Goal: Task Accomplishment & Management: Use online tool/utility

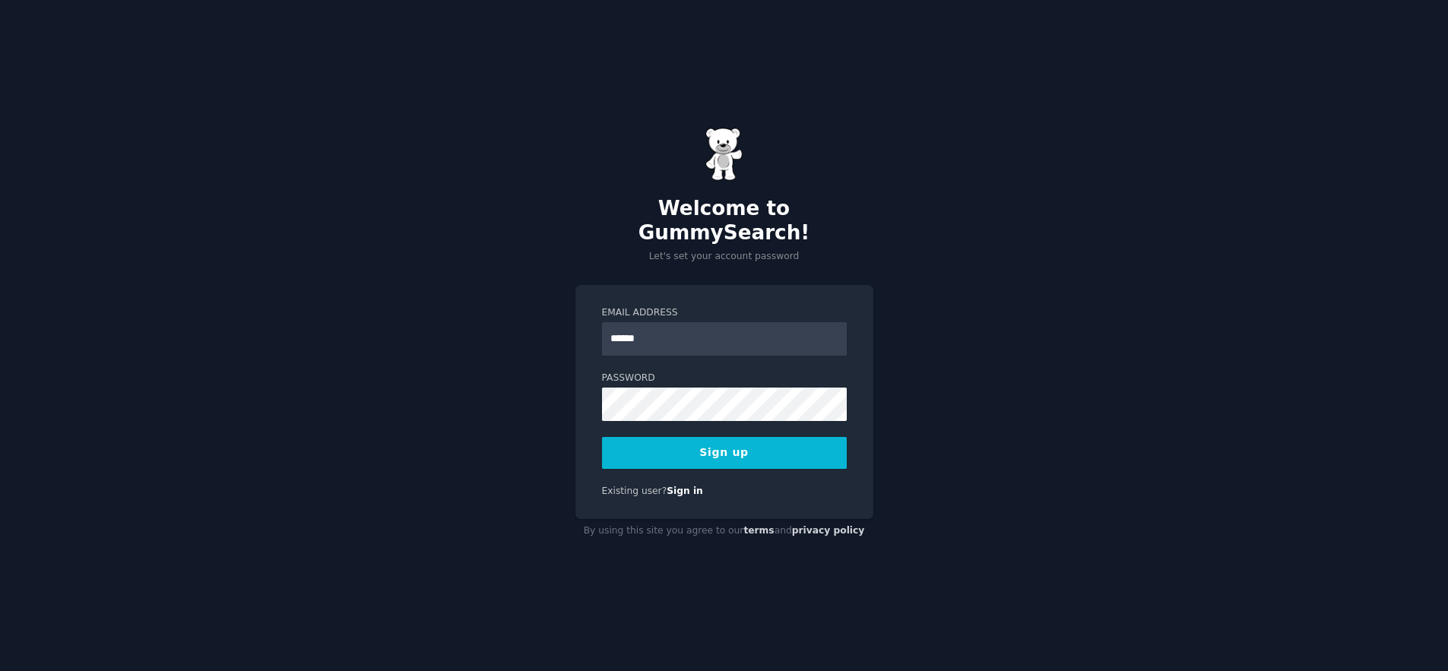
type input "**********"
click at [492, 384] on div "**********" at bounding box center [724, 335] width 1448 height 671
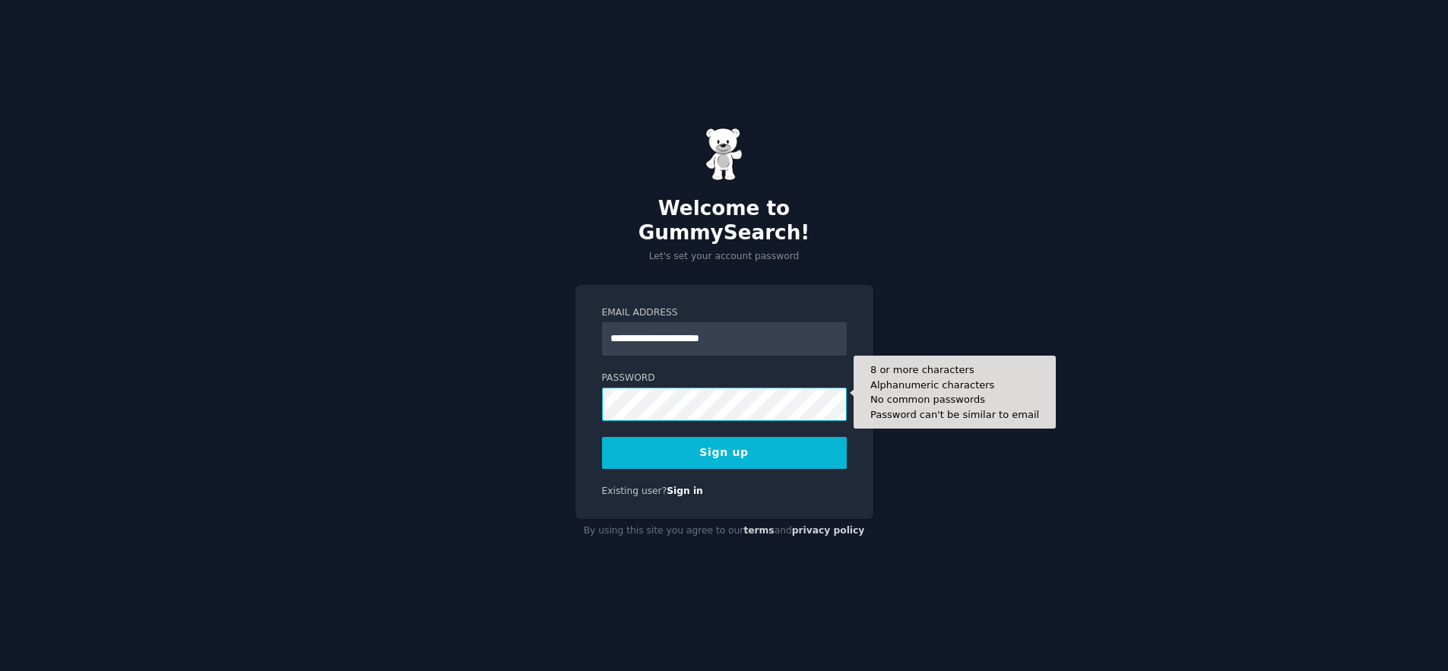
click at [602, 437] on button "Sign up" at bounding box center [724, 453] width 245 height 32
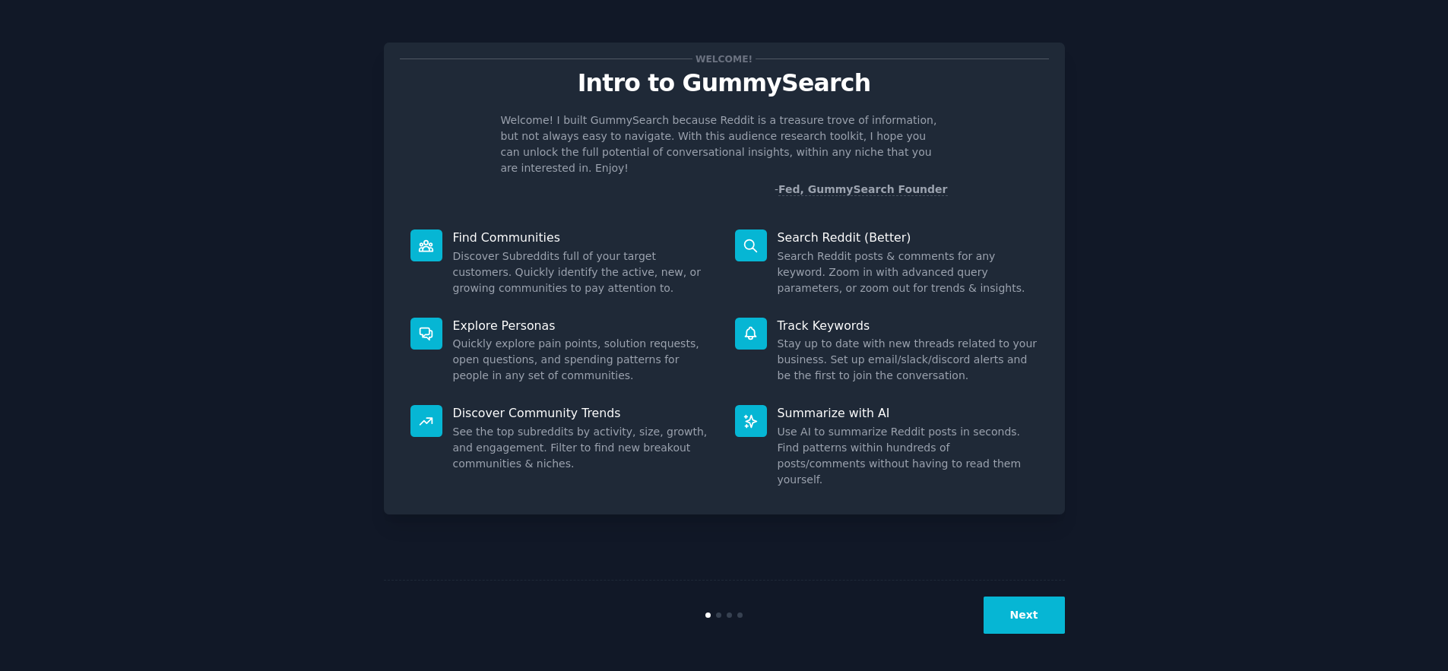
click at [1025, 612] on button "Next" at bounding box center [1023, 614] width 81 height 37
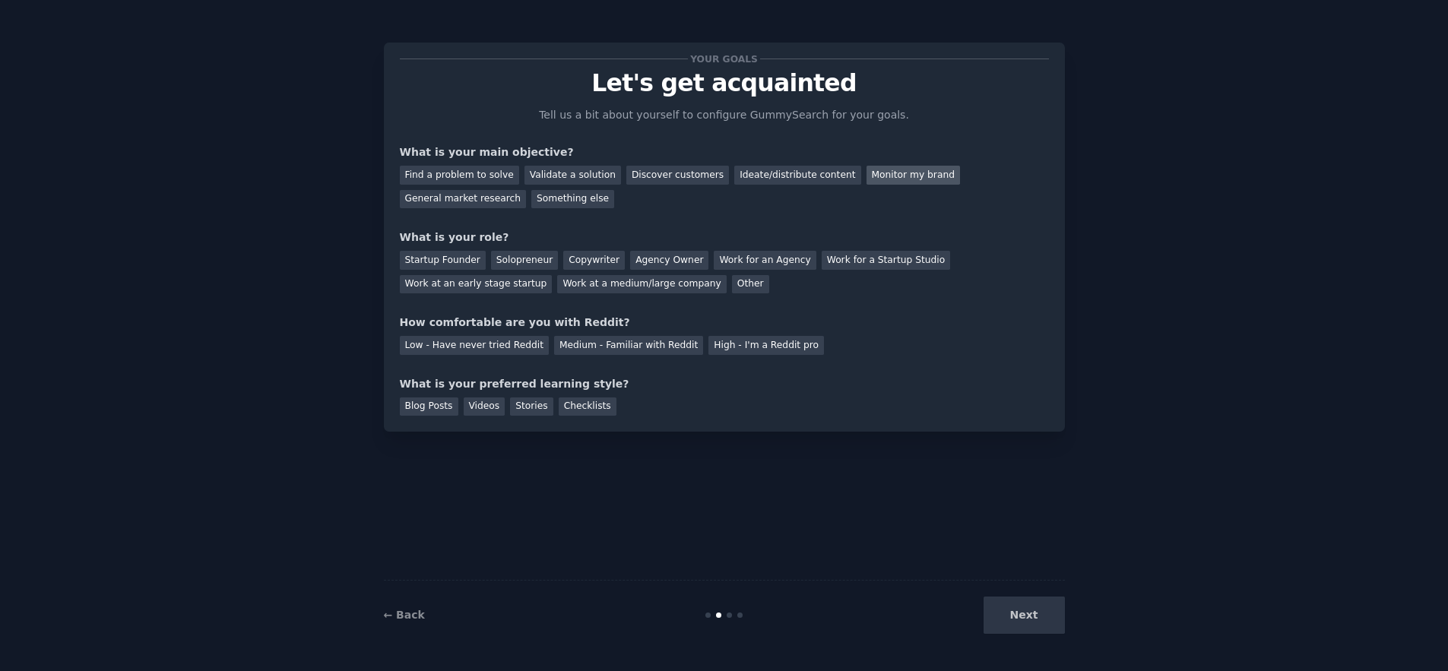
click at [873, 174] on div "Monitor my brand" at bounding box center [912, 175] width 93 height 19
click at [458, 199] on div "General market research" at bounding box center [463, 199] width 127 height 19
click at [600, 285] on div "Work at a medium/large company" at bounding box center [641, 284] width 169 height 19
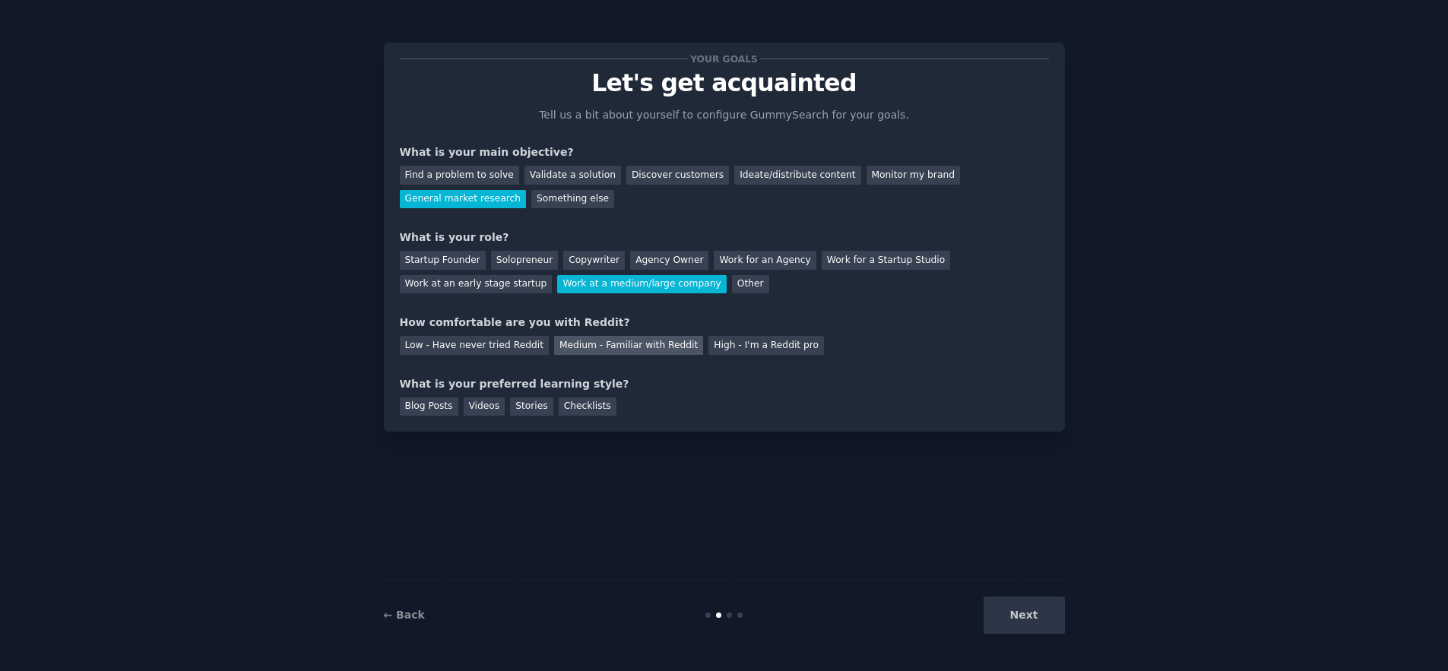
click at [641, 346] on div "Medium - Familiar with Reddit" at bounding box center [628, 345] width 149 height 19
click at [524, 406] on div "Stories" at bounding box center [531, 406] width 43 height 19
click at [1011, 608] on button "Next" at bounding box center [1023, 614] width 81 height 37
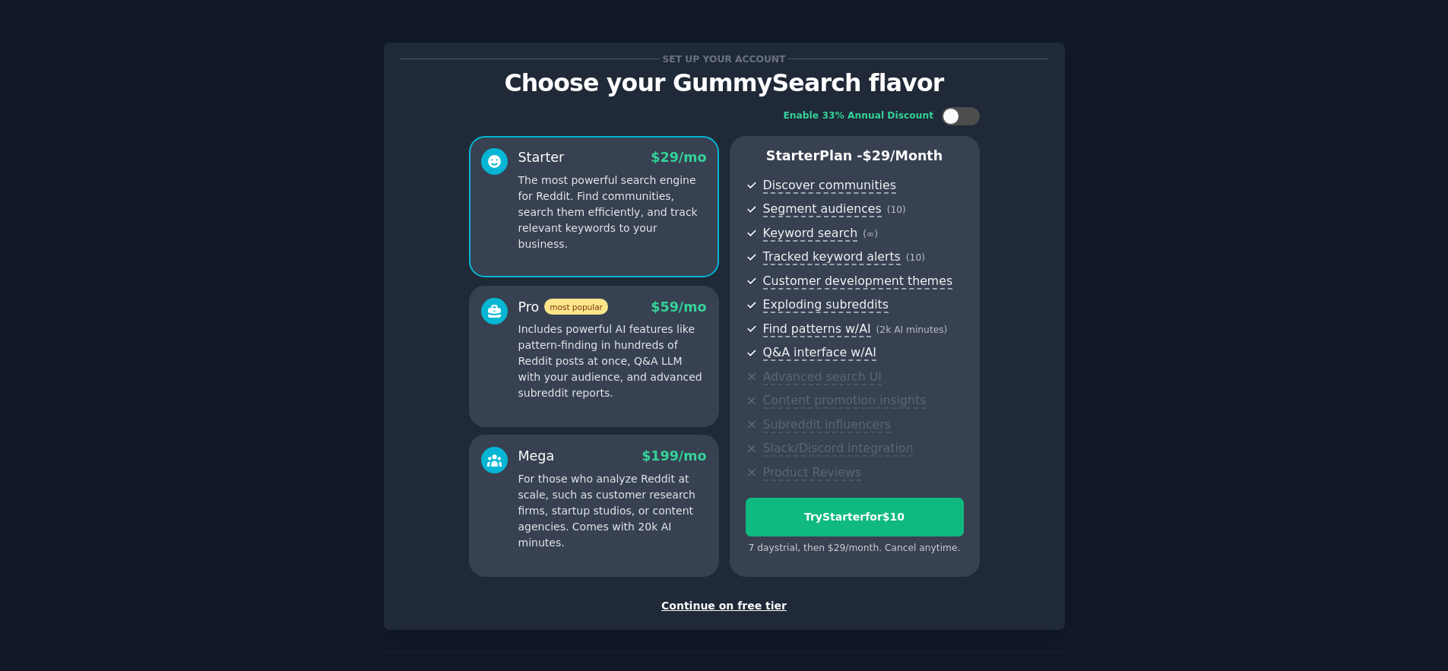
click at [683, 606] on div "Continue on free tier" at bounding box center [724, 606] width 649 height 16
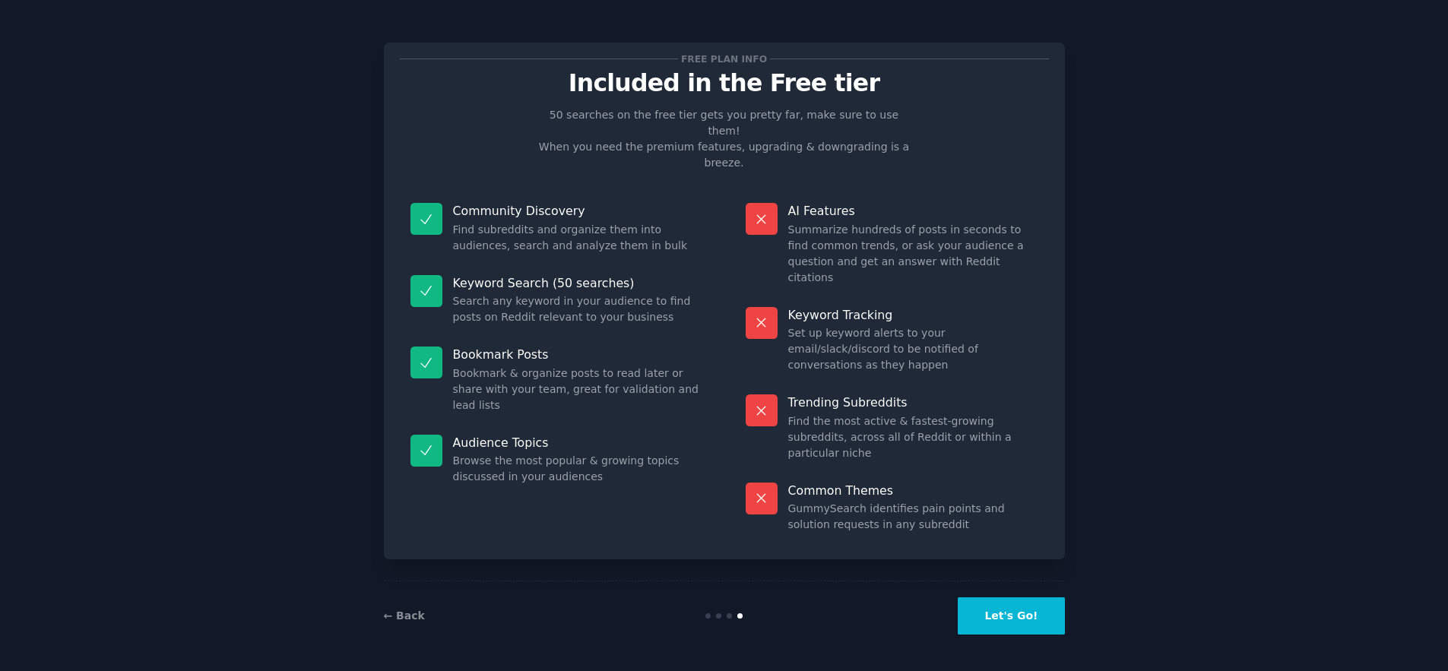
click at [1014, 605] on button "Let's Go!" at bounding box center [1010, 615] width 106 height 37
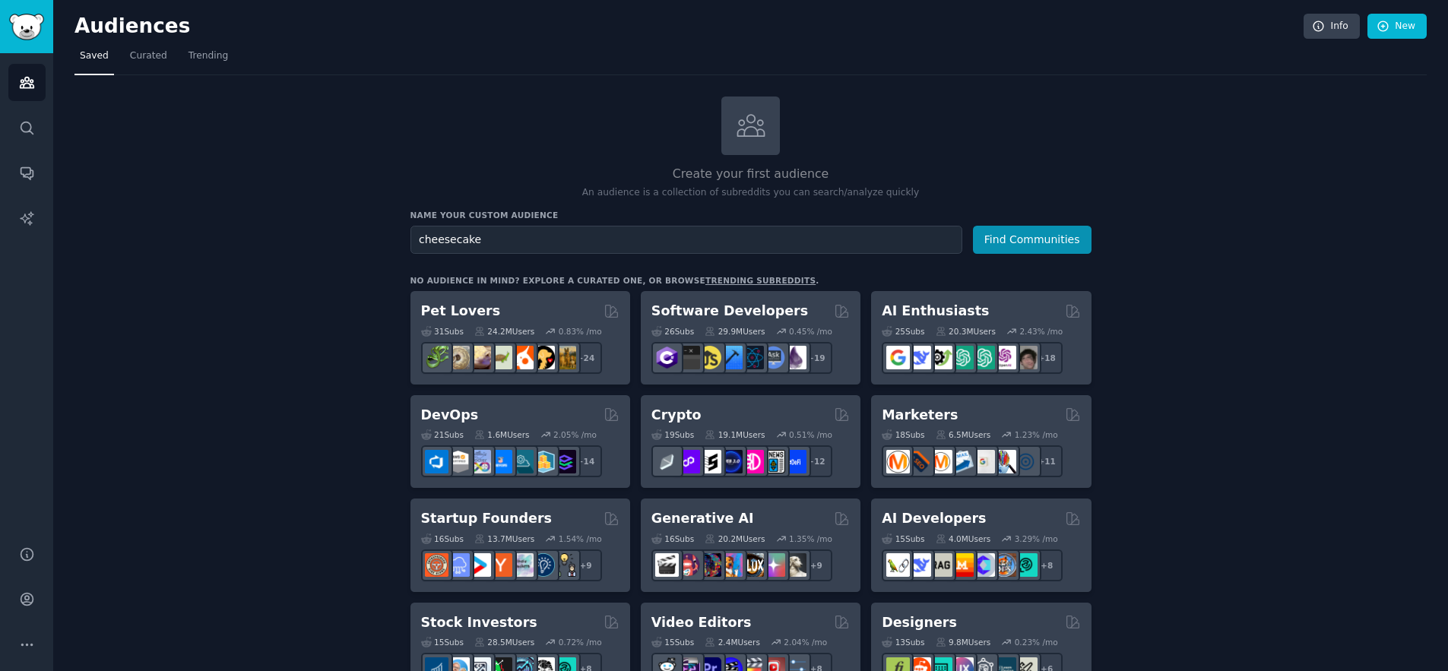
drag, startPoint x: 515, startPoint y: 233, endPoint x: 331, endPoint y: 231, distance: 183.9
type input "Cheesecake Lovers"
click at [1026, 233] on button "Find Communities" at bounding box center [1032, 240] width 119 height 28
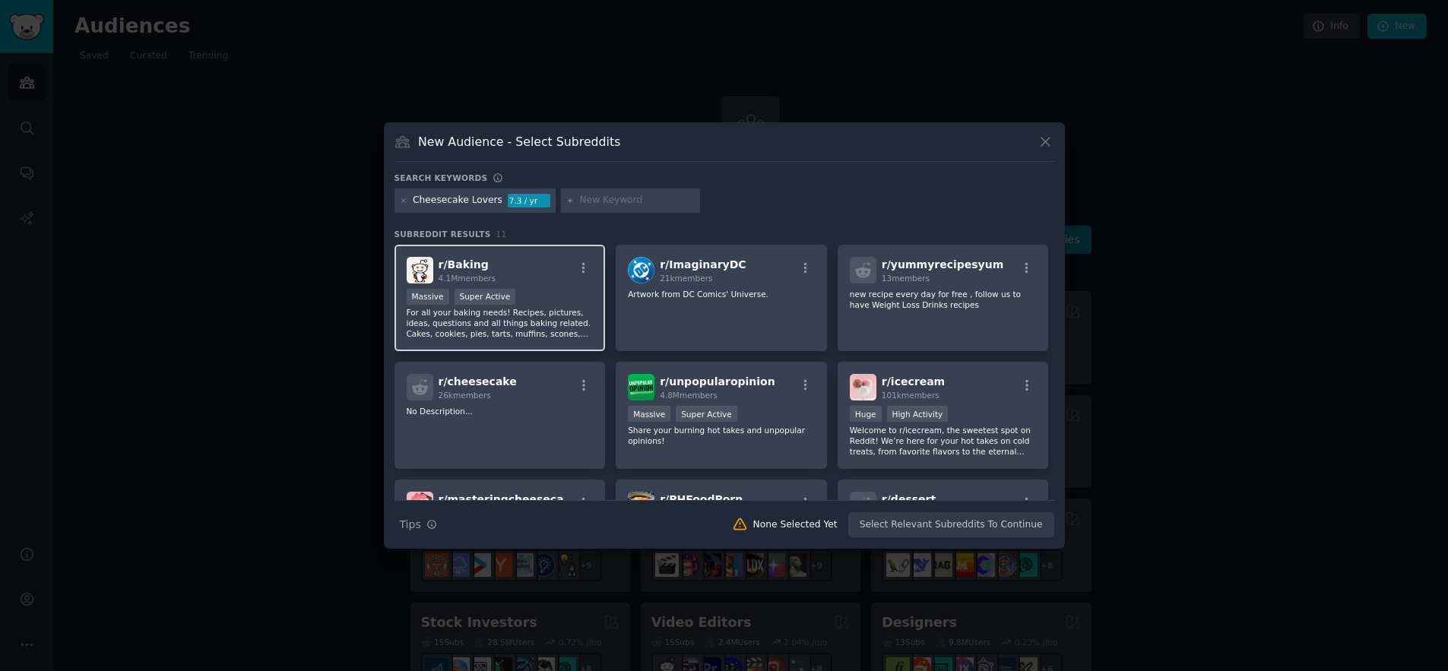
click at [546, 325] on p "For all your baking needs! Recipes, pictures, ideas, questions and all things b…" at bounding box center [500, 323] width 187 height 32
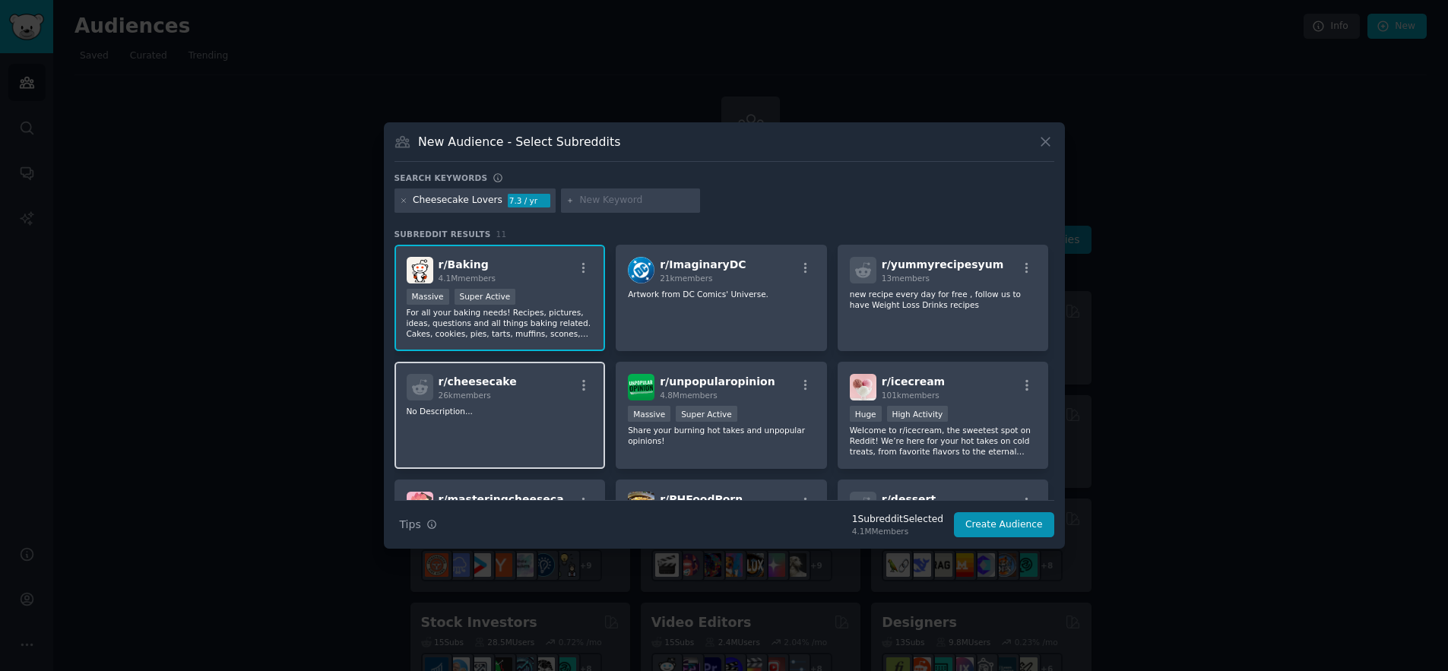
click at [504, 422] on div "r/ cheesecake 26k members No Description..." at bounding box center [499, 415] width 211 height 107
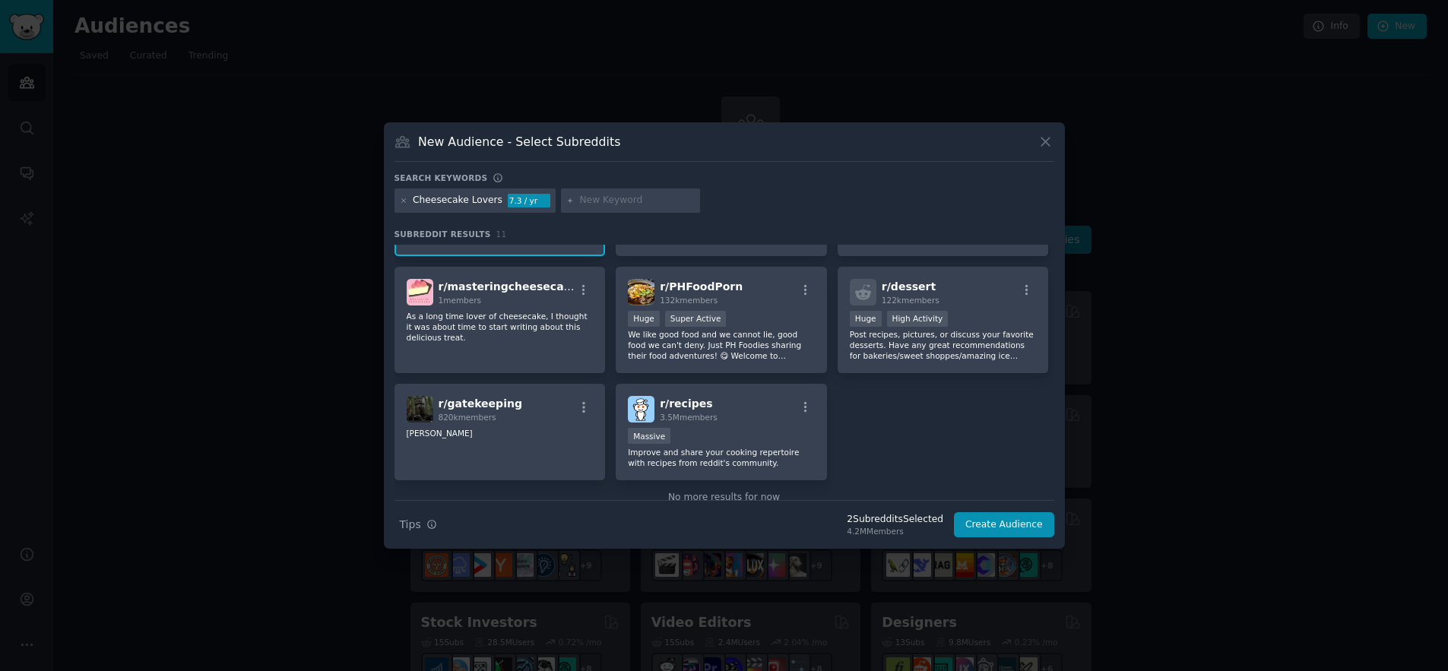
scroll to position [221, 0]
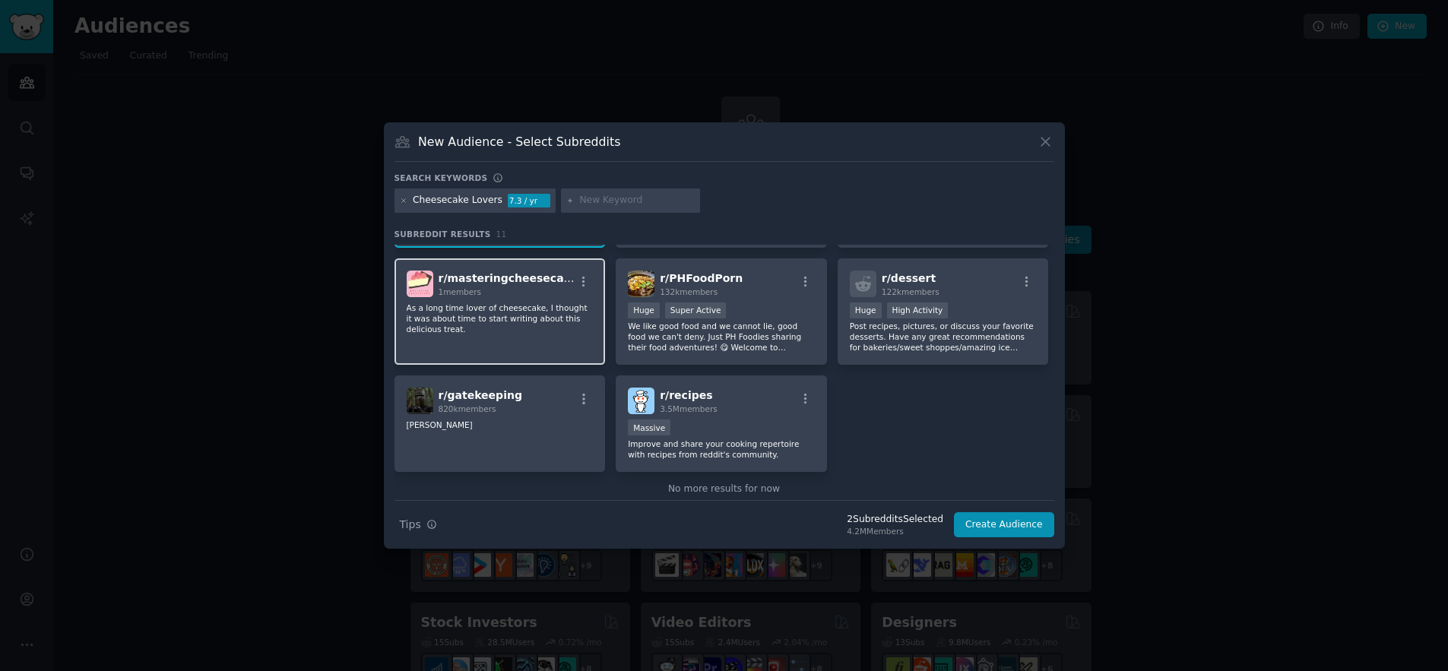
click at [486, 307] on p "As a long time lover of cheesecake, I thought it was about time to start writin…" at bounding box center [500, 318] width 187 height 32
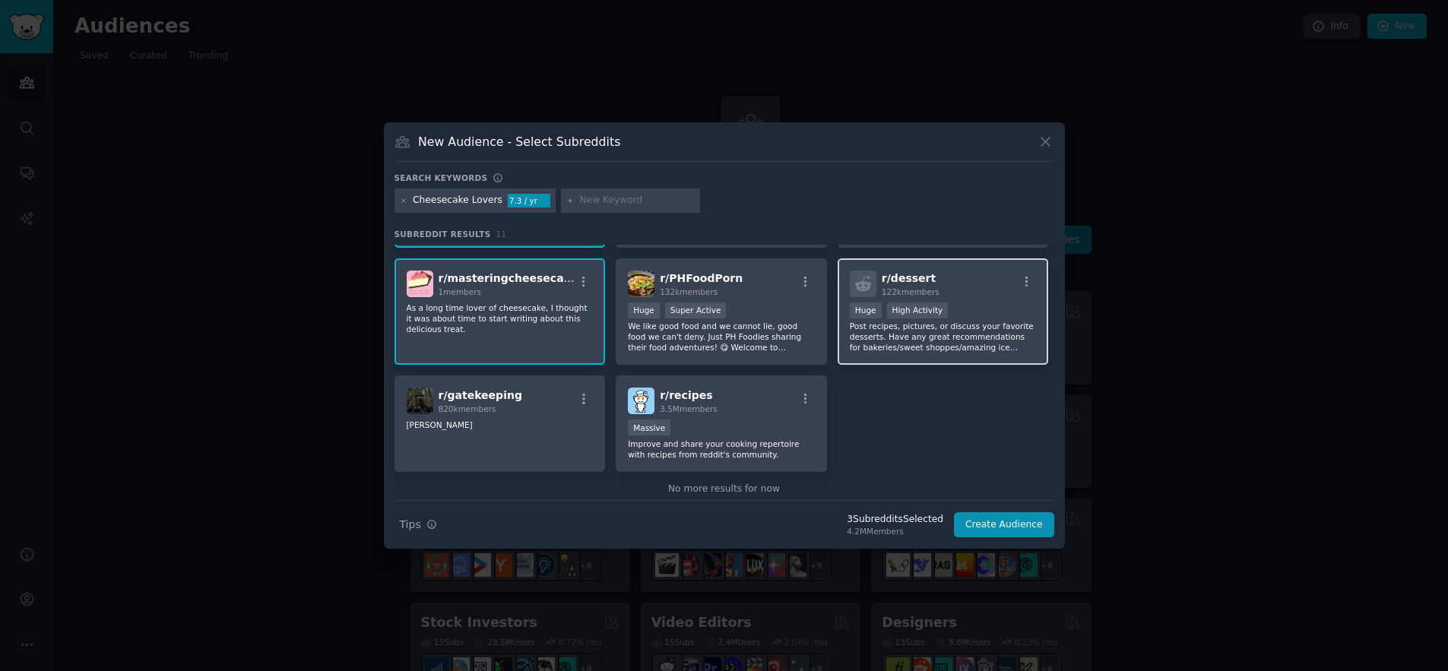
click at [964, 318] on div ">= 80th percentile for submissions / day Huge High Activity" at bounding box center [943, 311] width 187 height 19
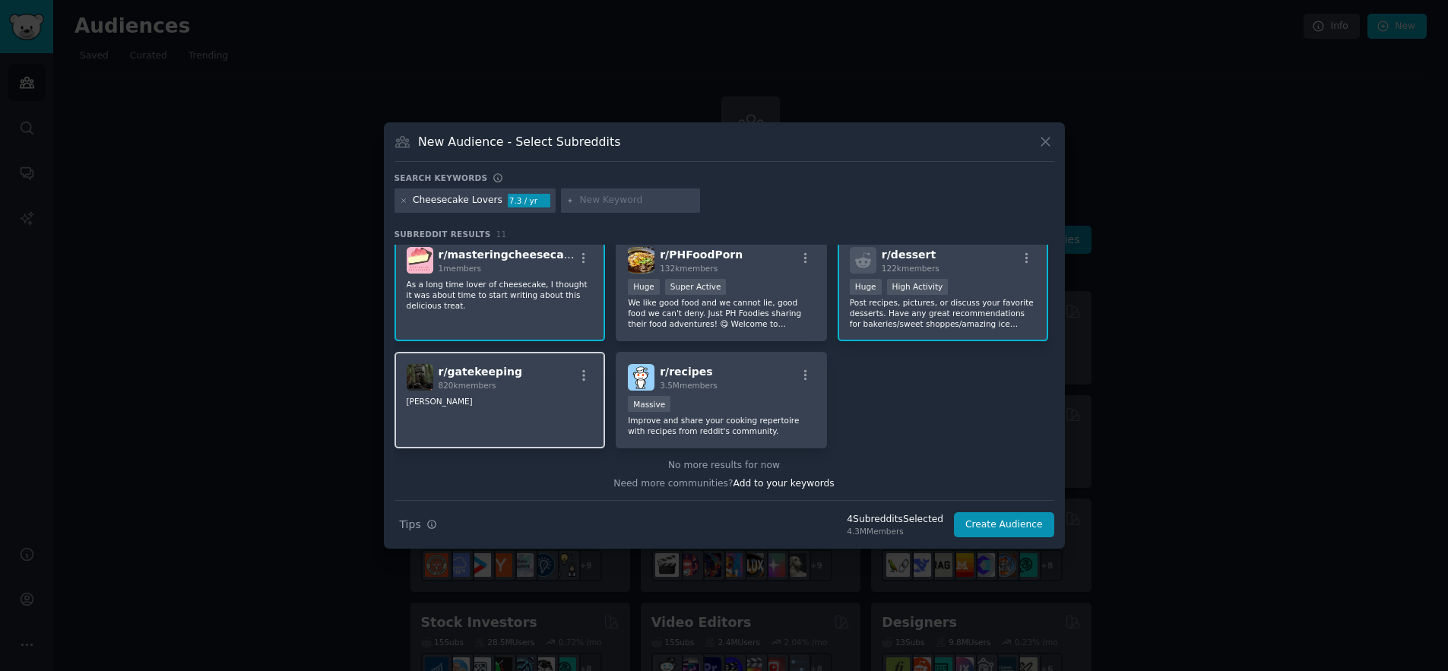
scroll to position [246, 0]
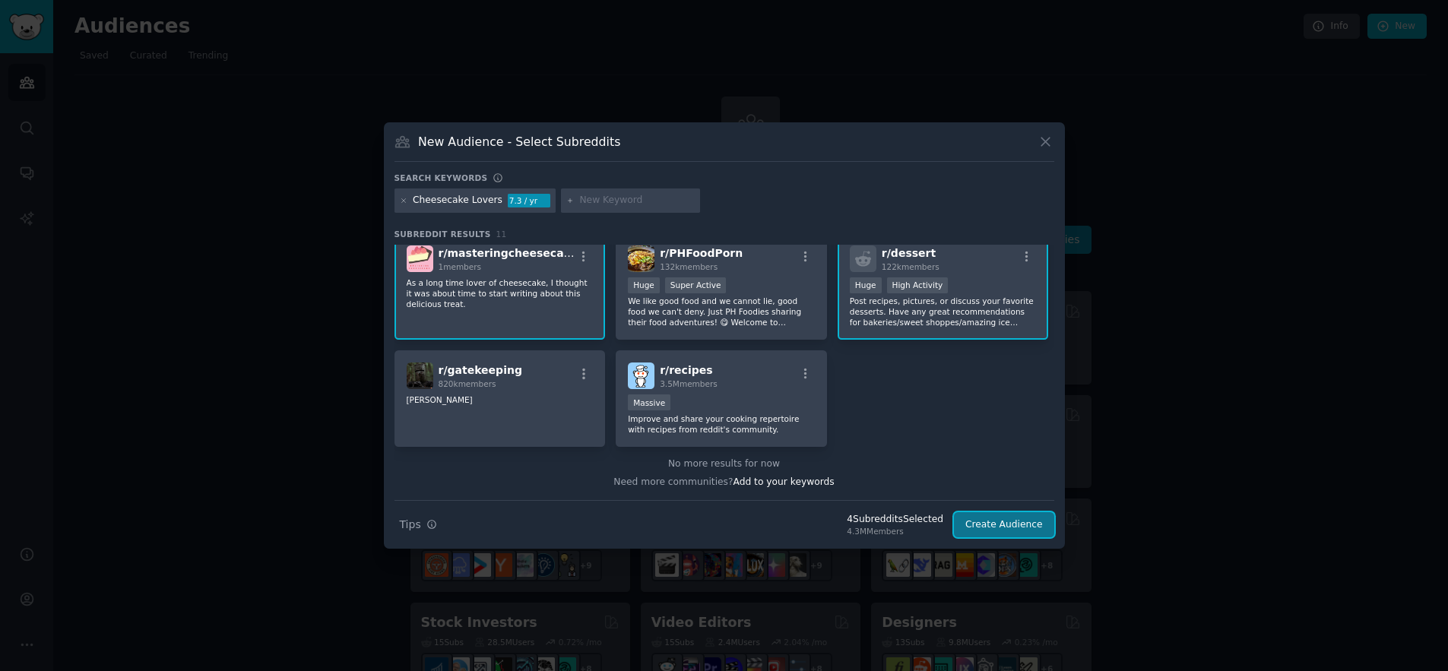
click at [1013, 527] on button "Create Audience" at bounding box center [1004, 525] width 100 height 26
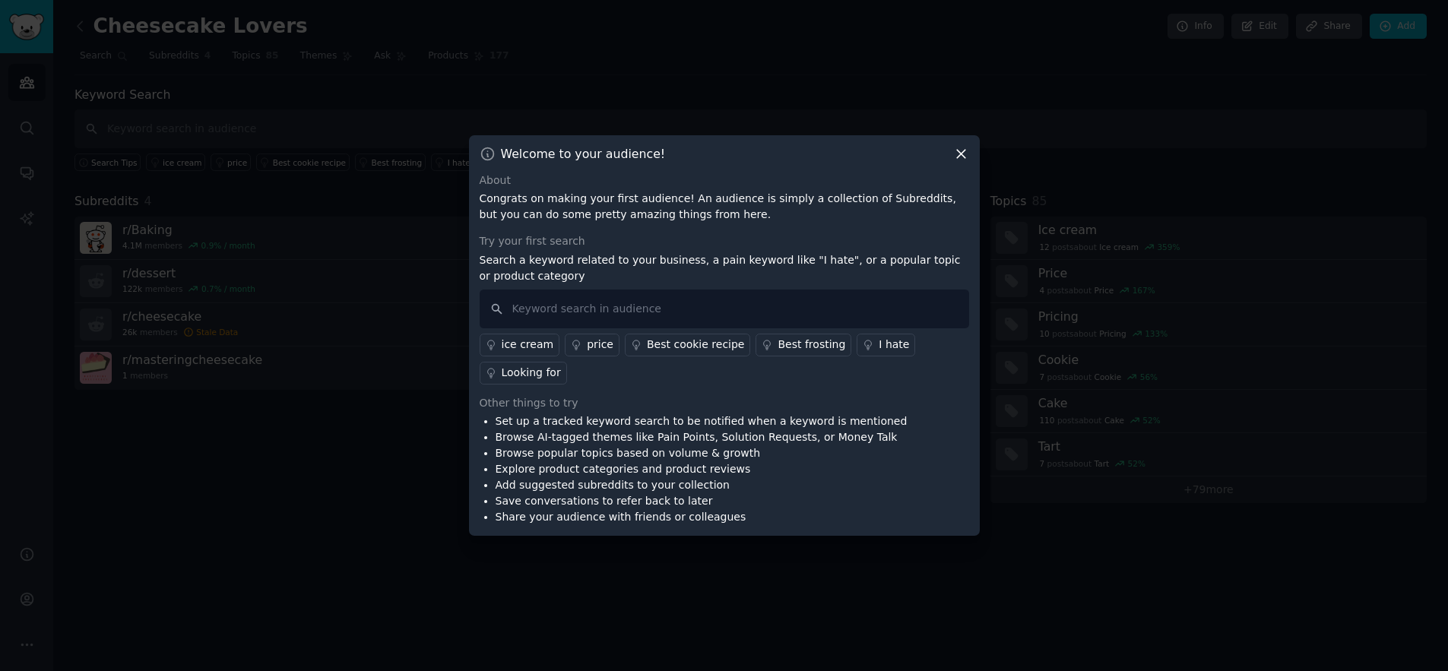
click at [970, 150] on div "Welcome to your audience! About Congrats on making your first audience! An audi…" at bounding box center [724, 335] width 511 height 401
click at [957, 153] on icon at bounding box center [961, 154] width 16 height 16
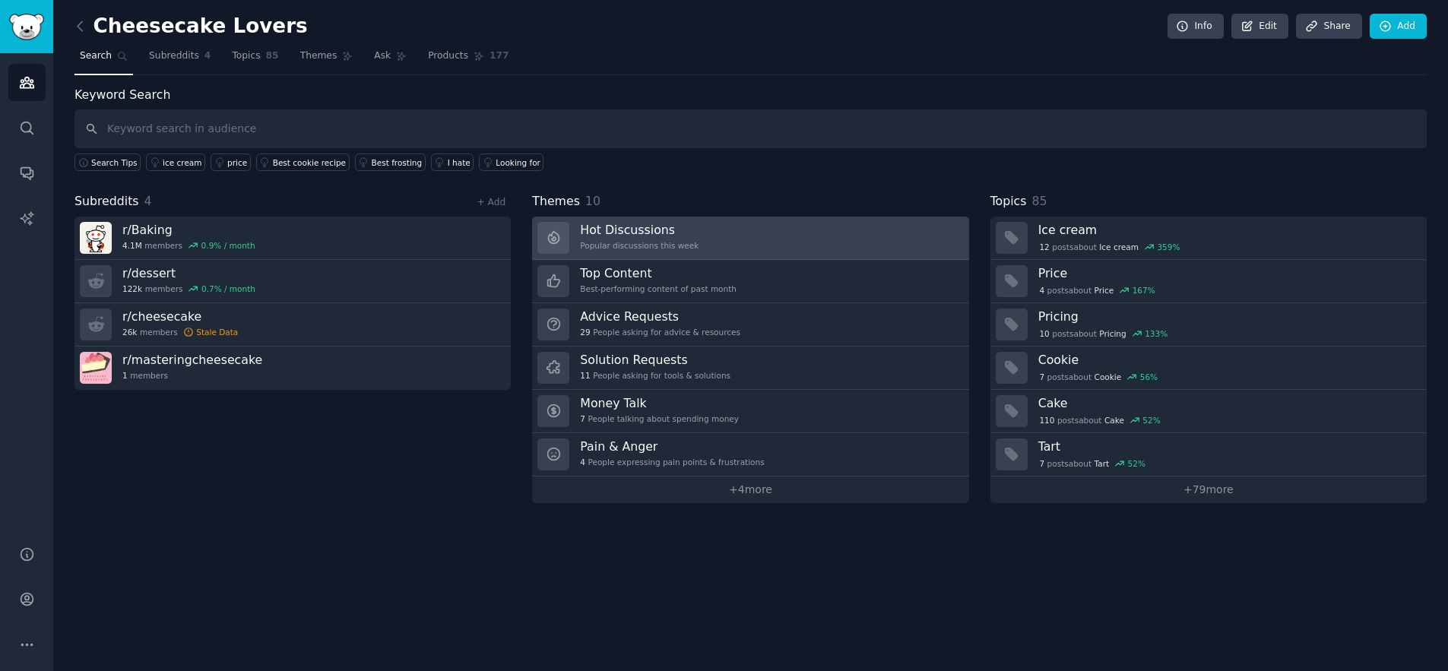
click at [678, 241] on div "Popular discussions this week" at bounding box center [639, 245] width 119 height 11
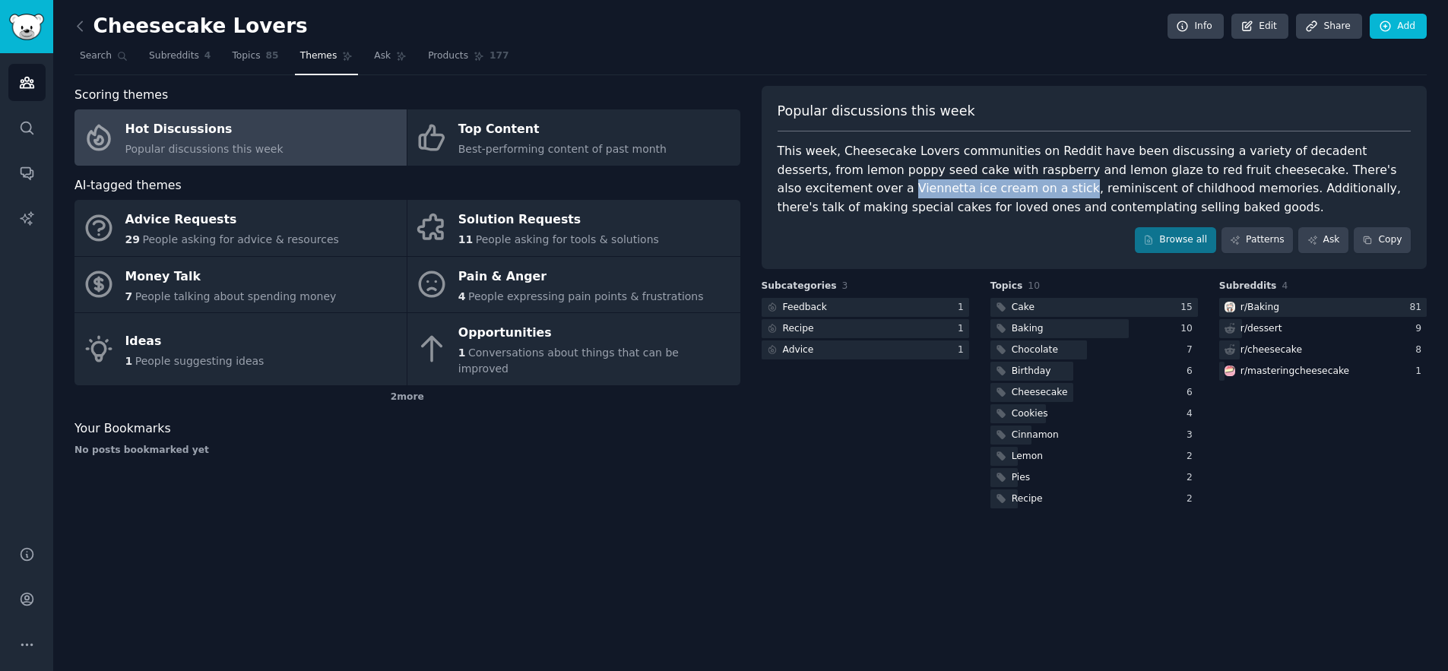
drag, startPoint x: 938, startPoint y: 190, endPoint x: 777, endPoint y: 191, distance: 160.3
click at [777, 191] on div "This week, Cheesecake Lovers communities on Reddit have been discussing a varie…" at bounding box center [1094, 179] width 634 height 74
copy div "Viennetta ice cream on a stick"
